Goal: Use online tool/utility: Utilize a website feature to perform a specific function

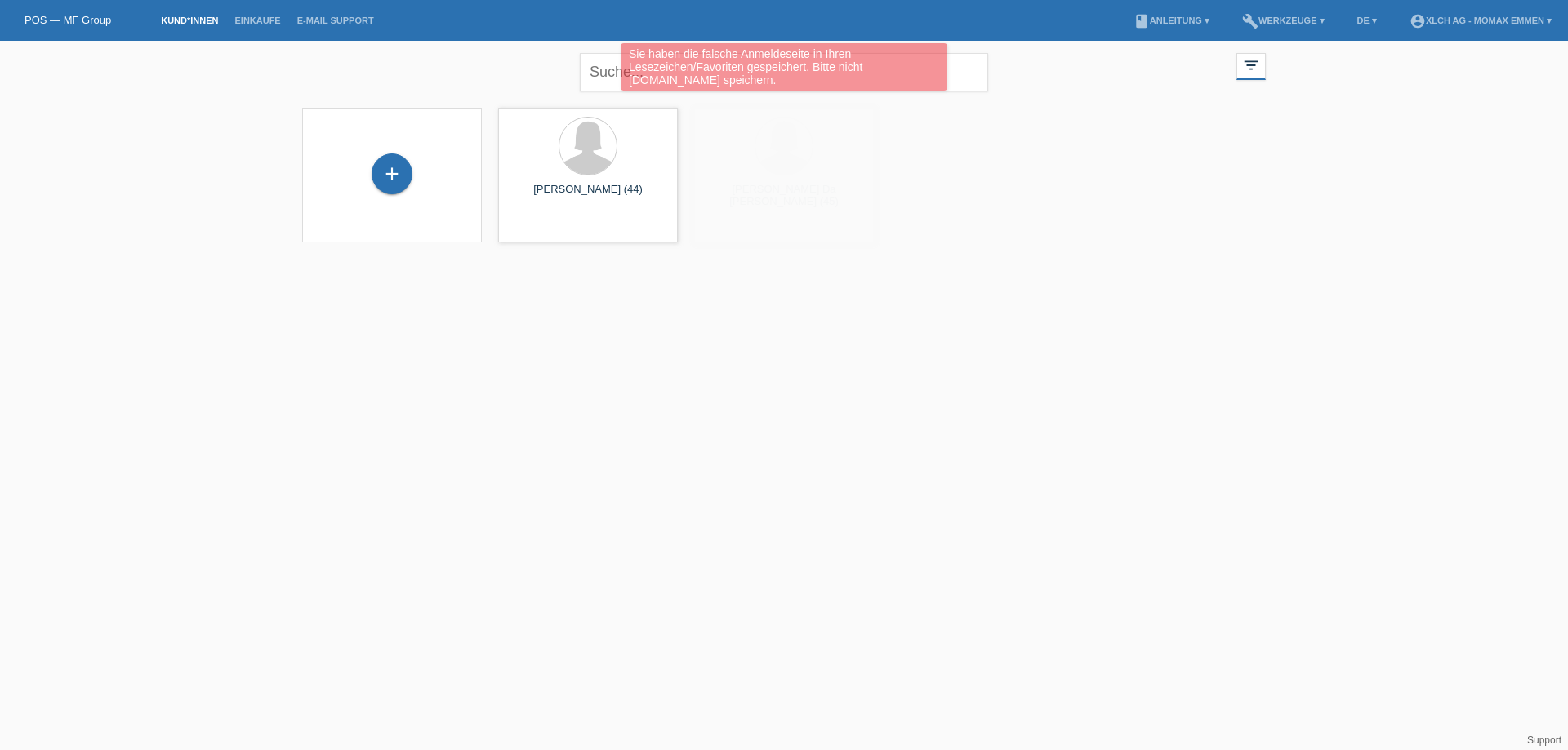
click at [611, 68] on div "Sie haben die falsche Anmeldeseite in Ihren Lesezeichen/Favoriten gespeichert. …" at bounding box center [784, 68] width 940 height 52
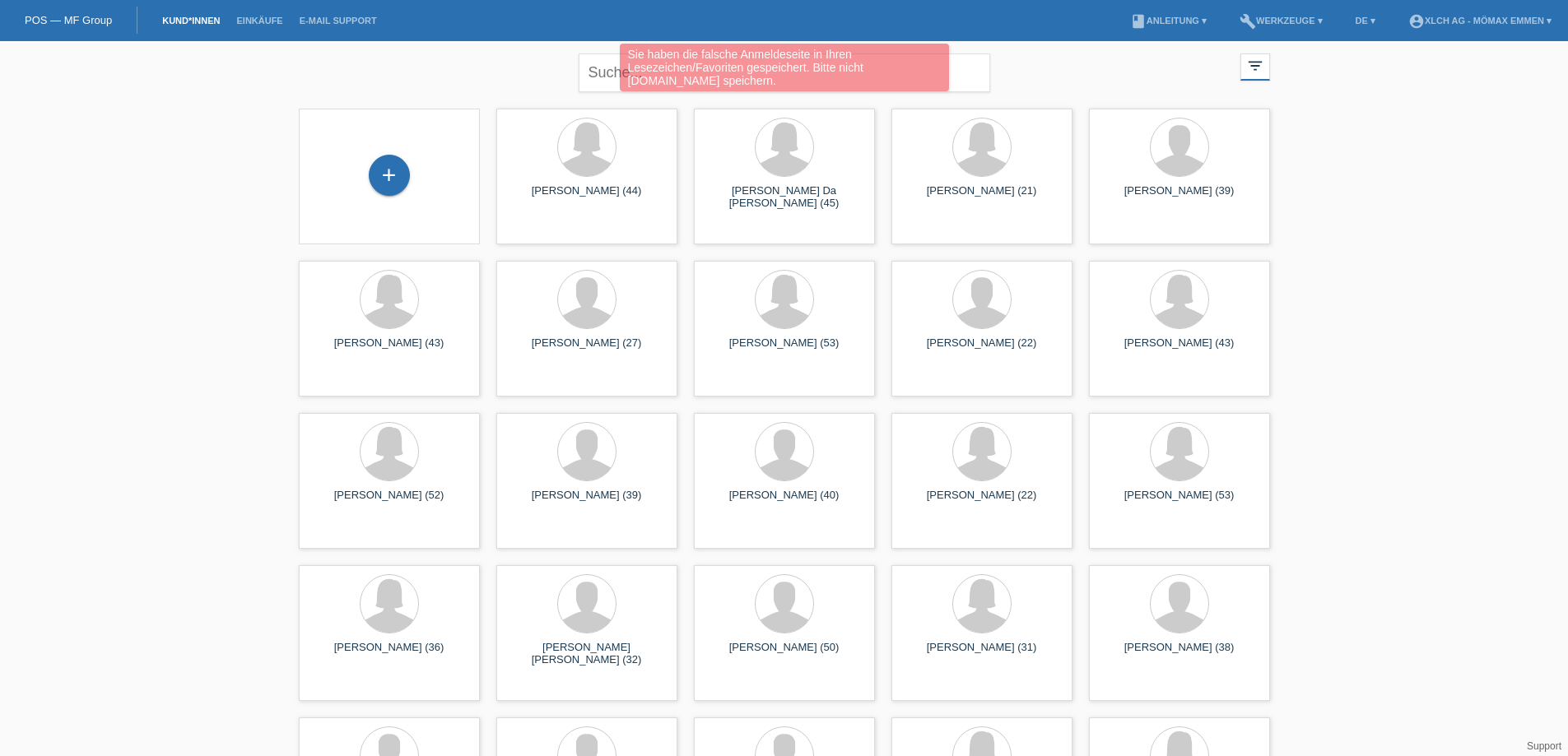
click at [612, 73] on div "Sie haben die falsche Anmeldeseite in Ihren Lesezeichen/Favoriten gespeichert. …" at bounding box center [784, 69] width 941 height 52
click at [614, 62] on div "Sie haben die falsche Anmeldeseite in Ihren Lesezeichen/Favoriten gespeichert. …" at bounding box center [784, 69] width 941 height 52
click at [607, 75] on div "Sie haben die falsche Anmeldeseite in Ihren Lesezeichen/Favoriten gespeichert. …" at bounding box center [784, 69] width 941 height 52
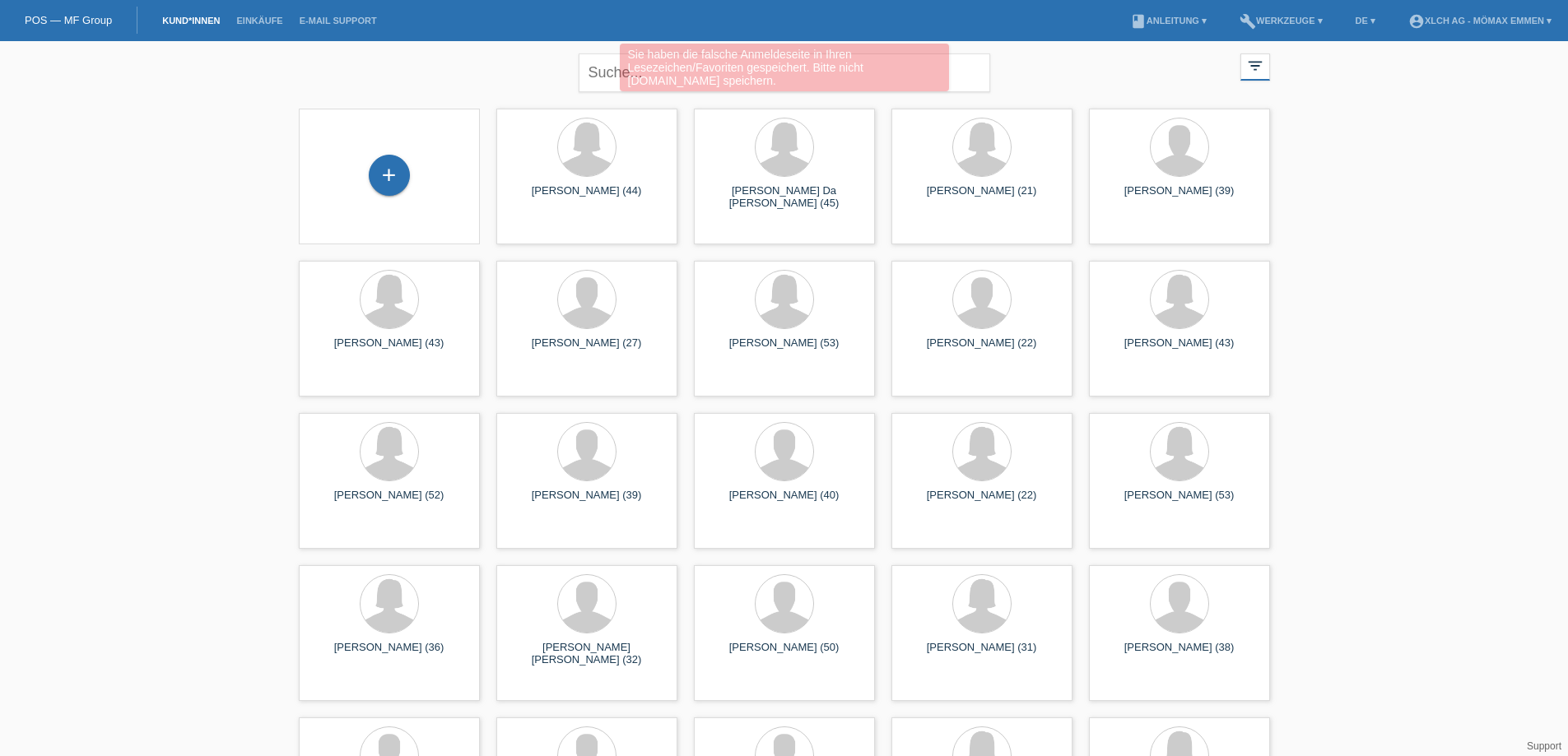
click at [617, 66] on div "Sie haben die falsche Anmeldeseite in Ihren Lesezeichen/Favoriten gespeichert. …" at bounding box center [784, 69] width 941 height 52
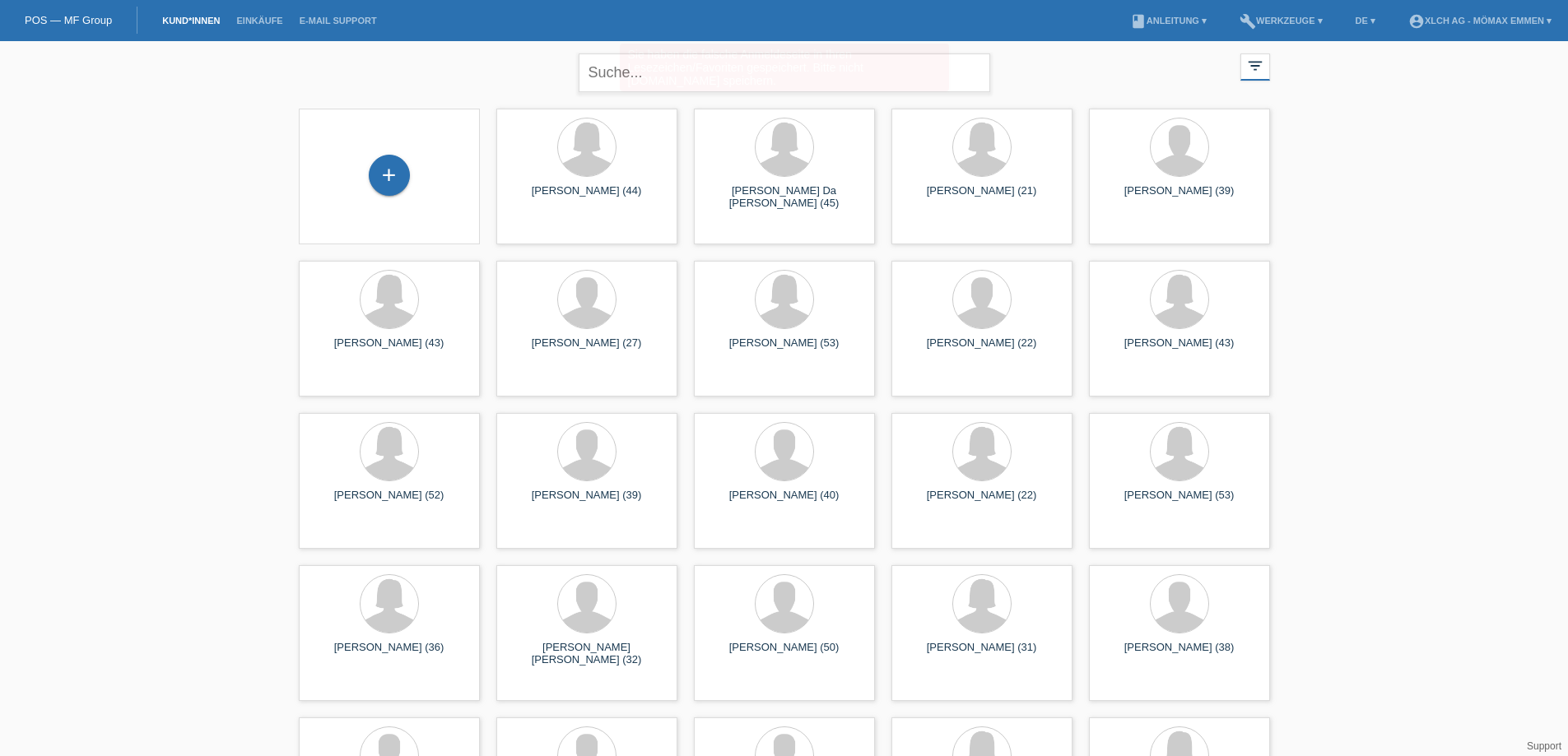
click at [703, 66] on body "Sie haben die falsche Anmeldeseite in Ihren Lesezeichen/Favoriten gespeichert. …" at bounding box center [784, 451] width 1568 height 821
click at [690, 75] on input "text" at bounding box center [784, 72] width 412 height 38
type input "BEGZATI"
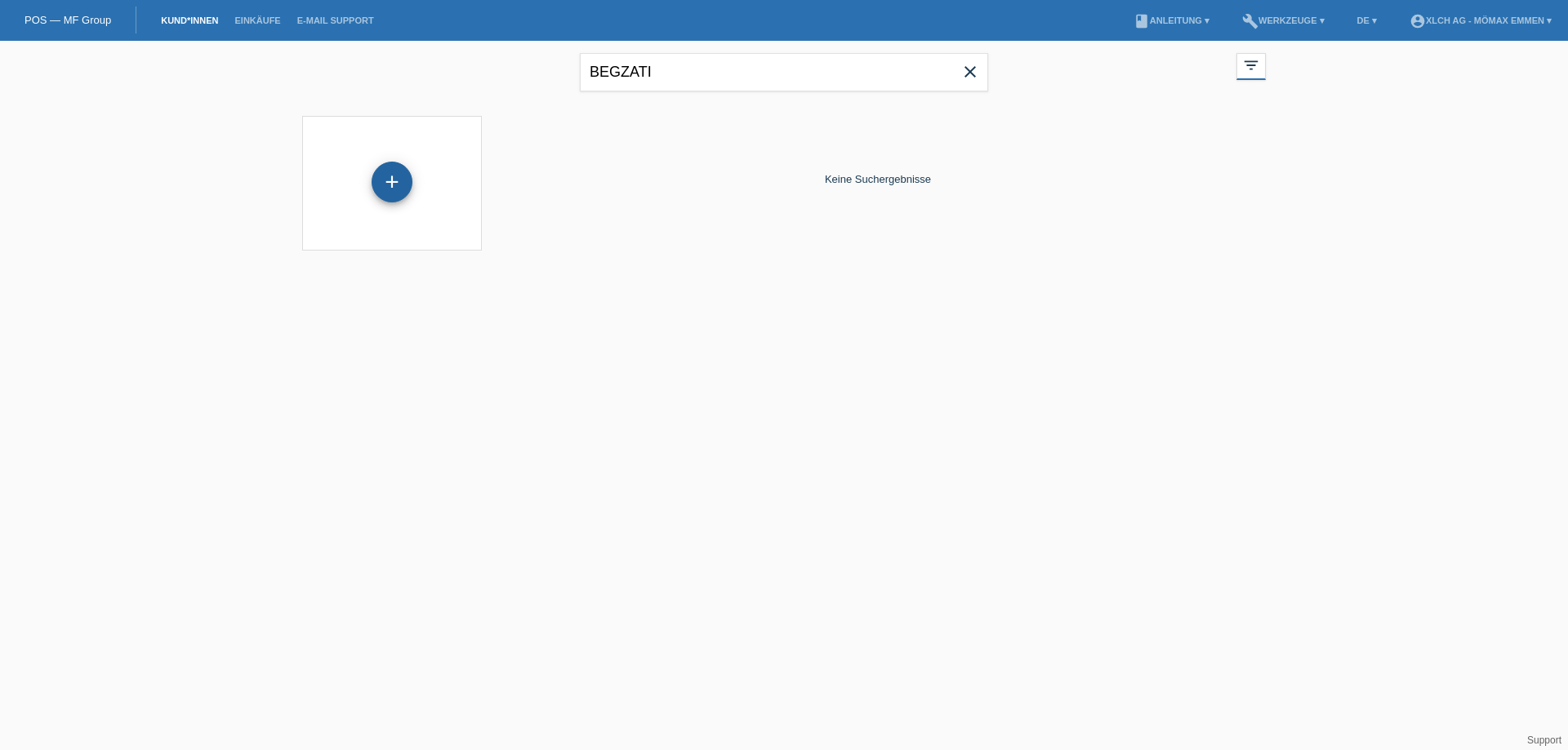
click at [396, 192] on div "+" at bounding box center [392, 182] width 41 height 41
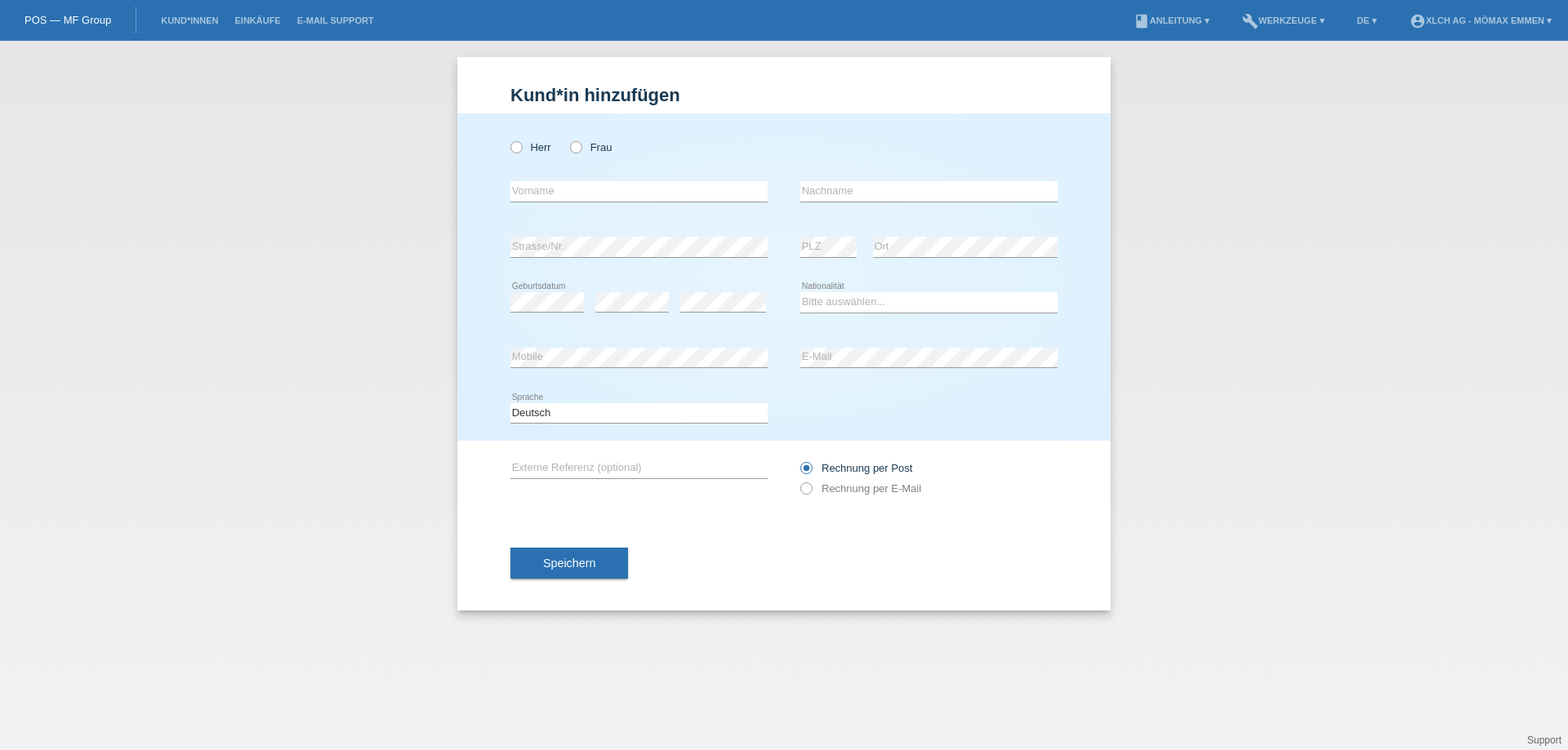
click at [1256, 25] on link "build Werkzeuge ▾" at bounding box center [1283, 20] width 99 height 10
click at [1240, 63] on span "Raten-Kalkulator" at bounding box center [1277, 62] width 84 height 19
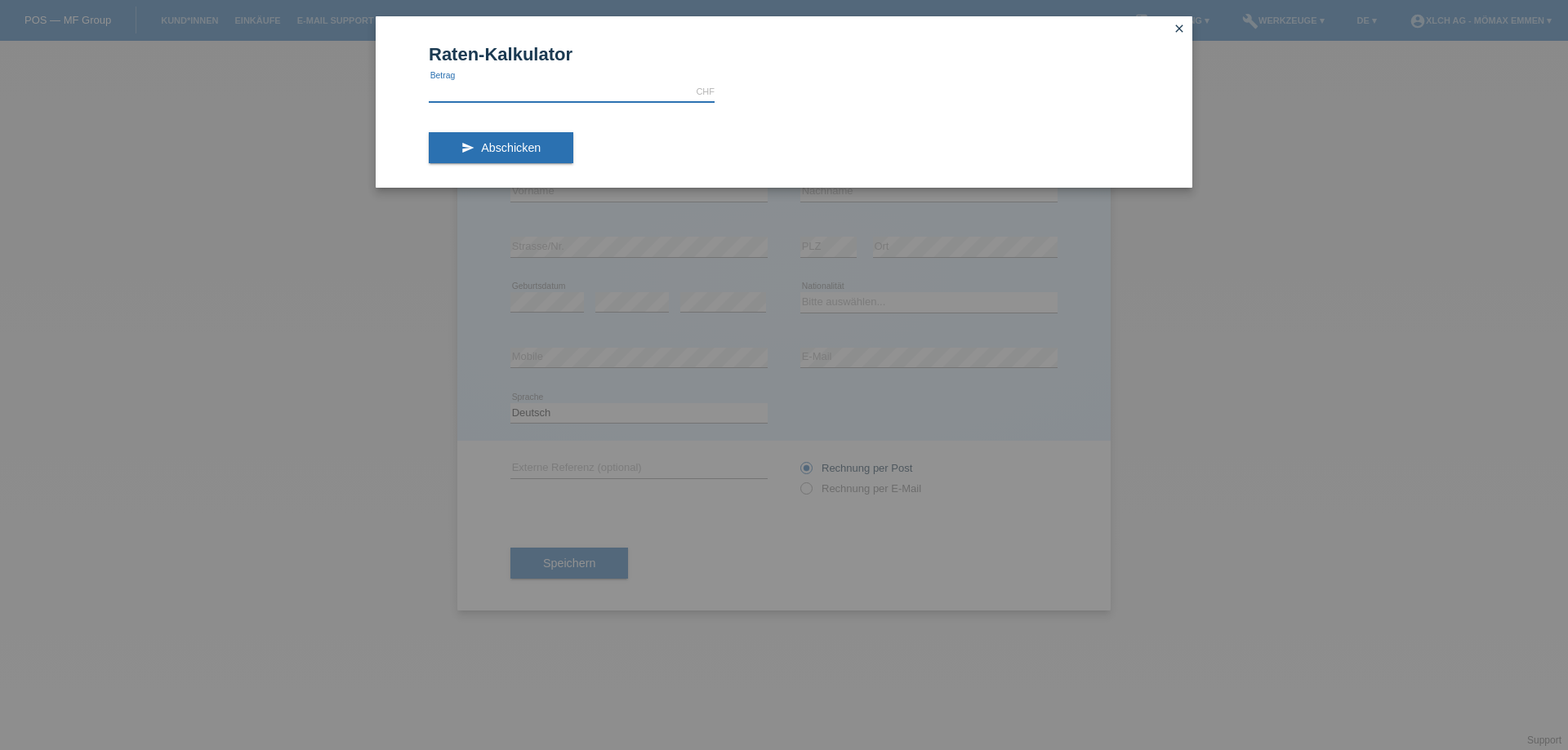
click at [557, 90] on input "text" at bounding box center [572, 92] width 286 height 20
type input "8"
type input "880.00"
click at [533, 149] on span "Abschicken" at bounding box center [511, 147] width 59 height 13
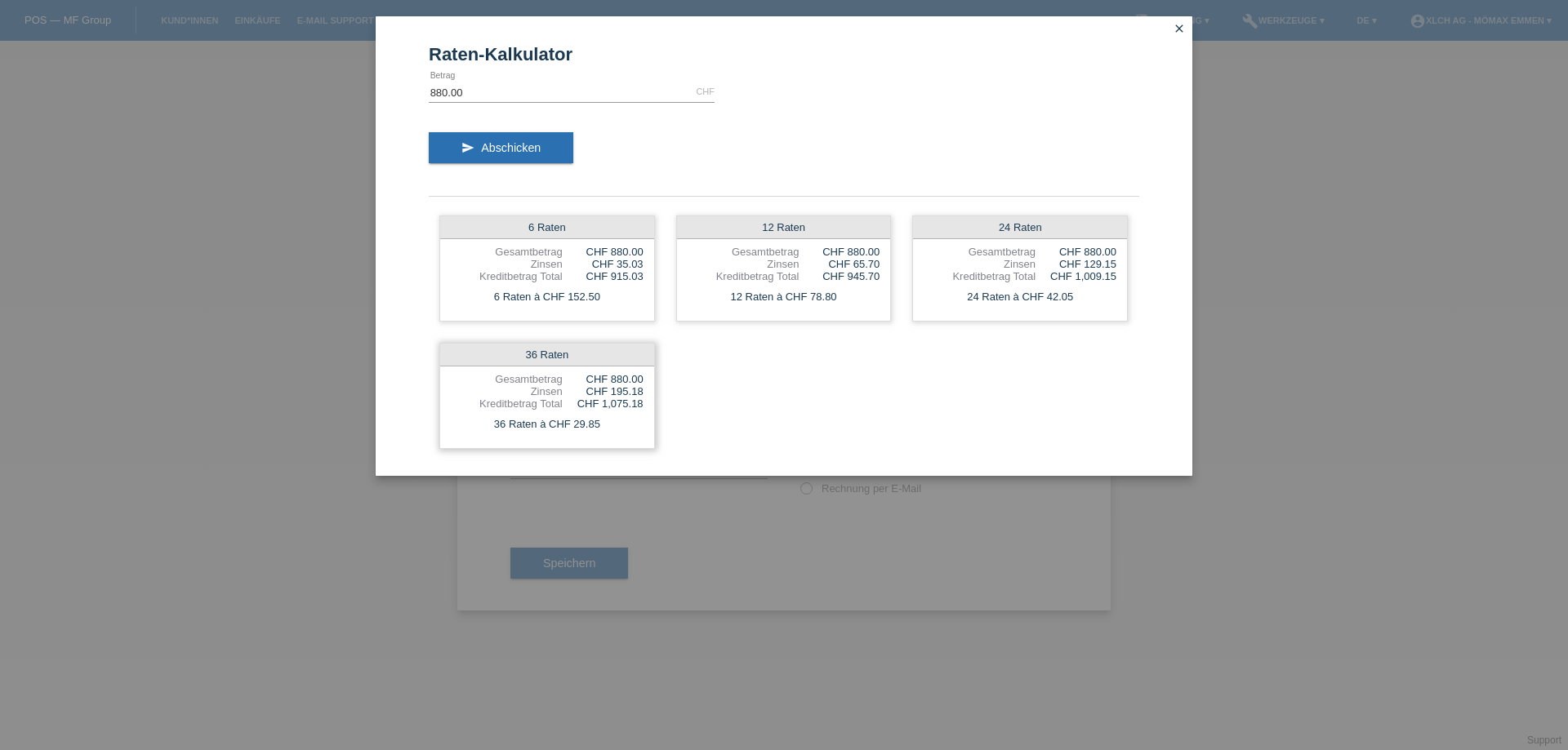
drag, startPoint x: 603, startPoint y: 393, endPoint x: 655, endPoint y: 440, distance: 70.1
click at [643, 391] on div "CHF 195.18" at bounding box center [603, 391] width 81 height 12
drag, startPoint x: 843, startPoint y: 266, endPoint x: 875, endPoint y: 263, distance: 32.1
click at [881, 263] on div "12 Raten Gesamtbetrag CHF 880.00 Zinsen CHF 65.70 Kreditbetrag Total CHF 945.70…" at bounding box center [784, 269] width 216 height 107
click at [1186, 25] on link "close" at bounding box center [1179, 30] width 21 height 19
